Goal: Navigation & Orientation: Find specific page/section

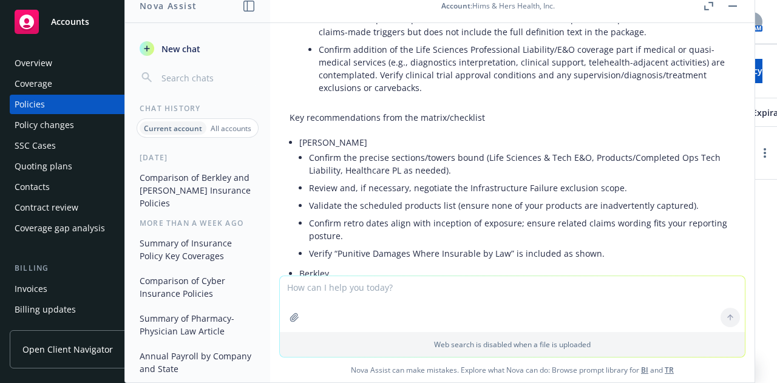
scroll to position [2722, 0]
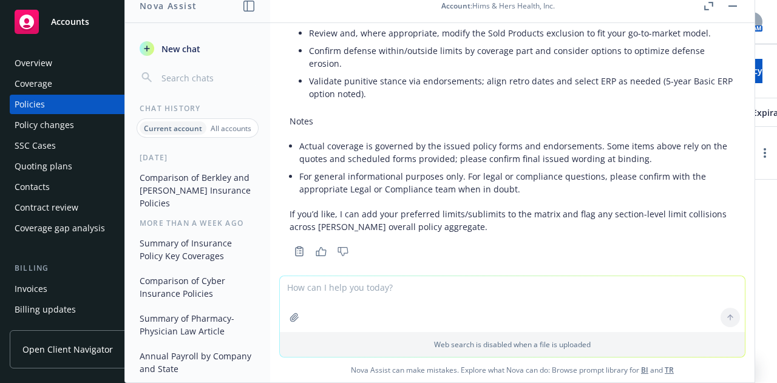
click at [64, 66] on div "Overview" at bounding box center [85, 62] width 141 height 19
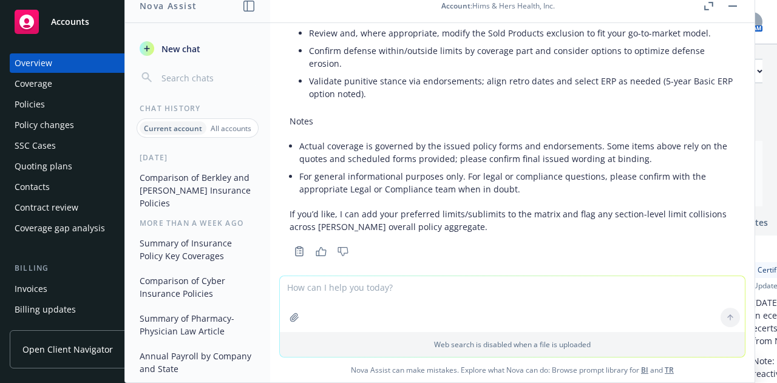
click at [70, 62] on div "Overview" at bounding box center [85, 62] width 141 height 19
click at [735, 9] on button "button" at bounding box center [733, 6] width 15 height 15
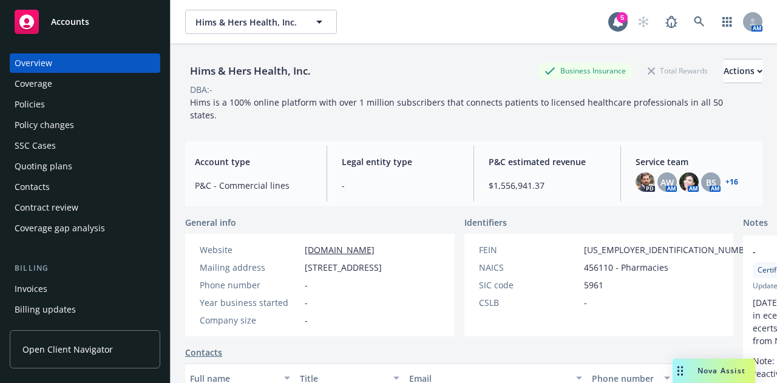
click at [43, 103] on div "Policies" at bounding box center [30, 104] width 30 height 19
